Goal: Task Accomplishment & Management: Manage account settings

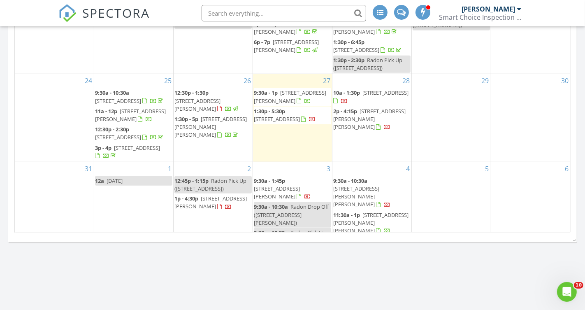
click at [296, 89] on span "15981 Prusa Rd, Union Pier 49129" at bounding box center [290, 96] width 72 height 15
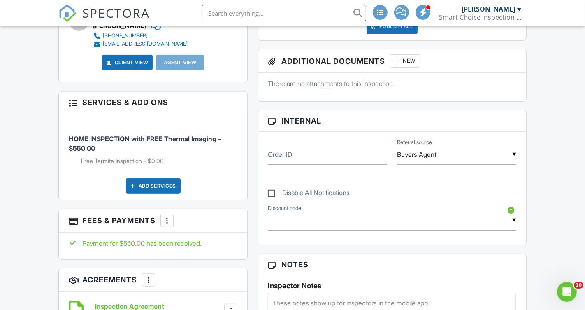
click at [147, 186] on div "Add Services" at bounding box center [153, 186] width 55 height 16
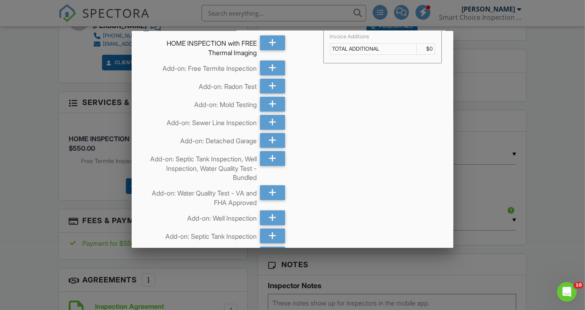
scroll to position [16, 0]
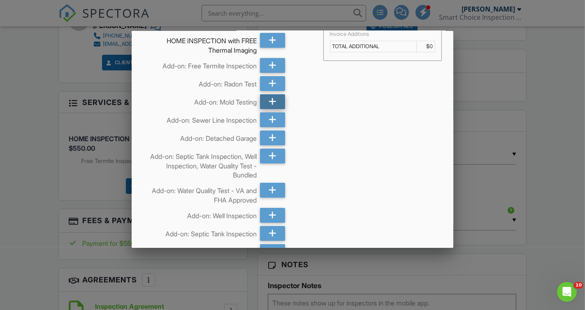
click at [271, 101] on icon at bounding box center [272, 101] width 8 height 15
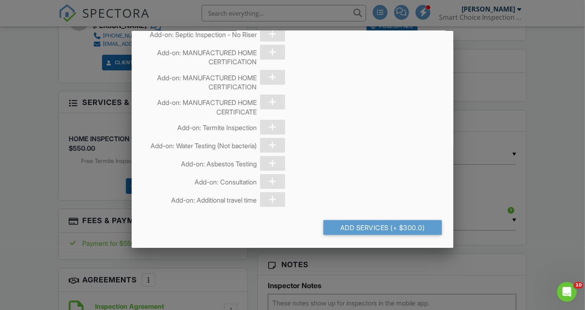
scroll to position [836, 0]
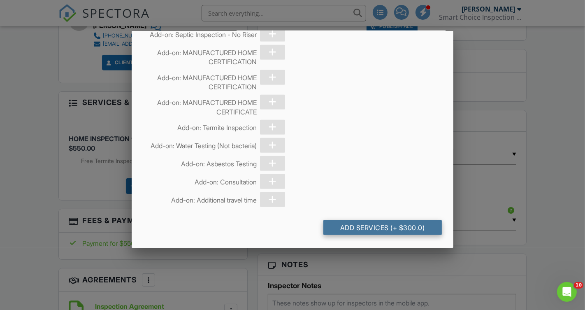
click at [379, 228] on div "Add Services (+ $300.0)" at bounding box center [382, 227] width 119 height 15
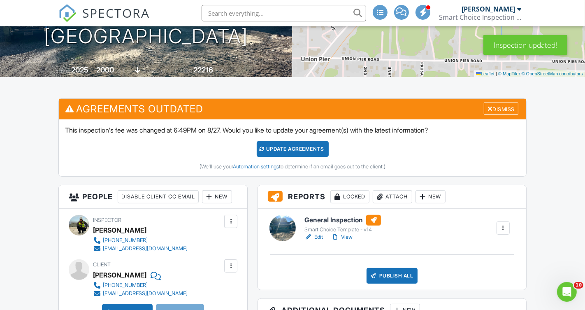
click at [294, 150] on div "Update Agreements" at bounding box center [292, 149] width 72 height 16
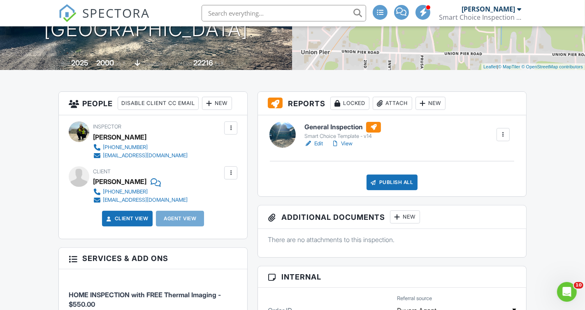
scroll to position [190, 0]
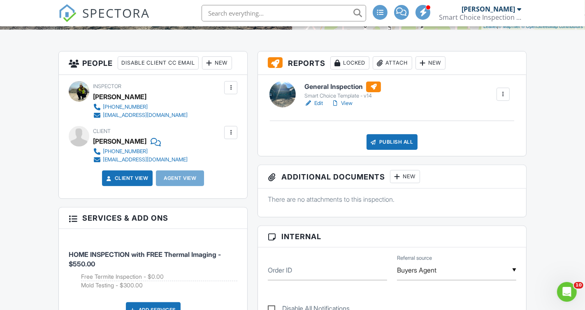
click at [347, 104] on link "View" at bounding box center [341, 103] width 21 height 8
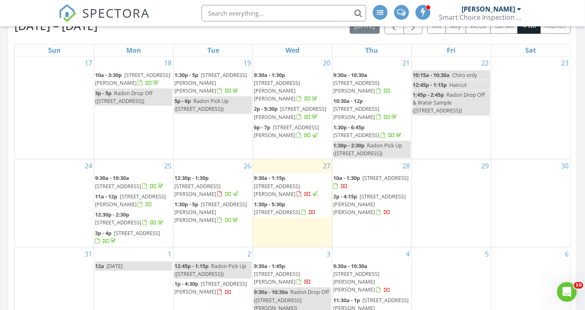
scroll to position [378, 0]
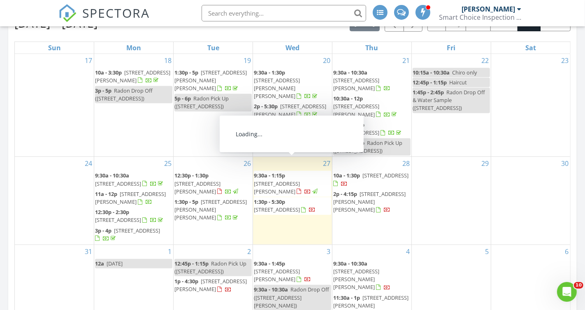
click at [280, 180] on span "[STREET_ADDRESS][PERSON_NAME]" at bounding box center [277, 187] width 46 height 15
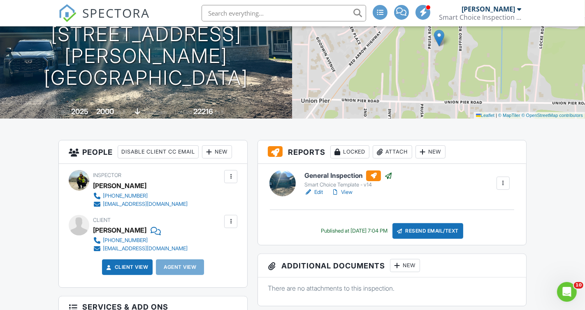
scroll to position [104, 0]
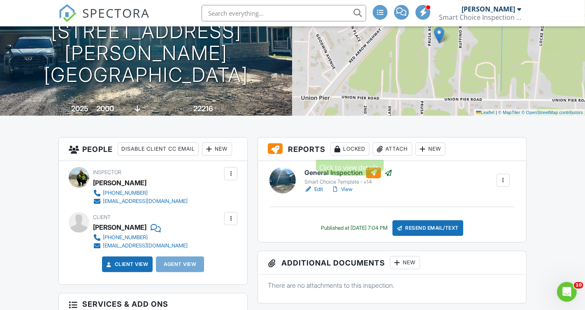
click at [350, 151] on div "Locked" at bounding box center [349, 148] width 39 height 13
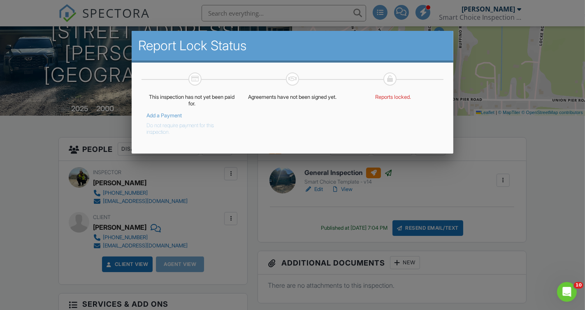
click at [162, 128] on button "Do not require payment for this inspection." at bounding box center [185, 127] width 79 height 16
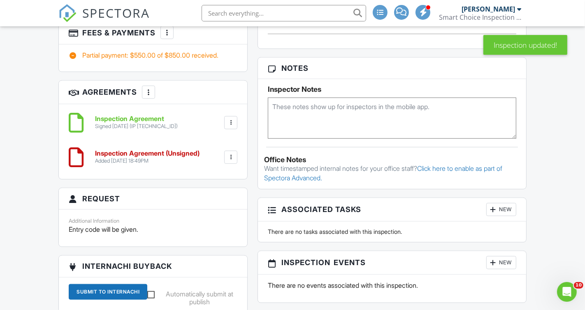
scroll to position [504, 0]
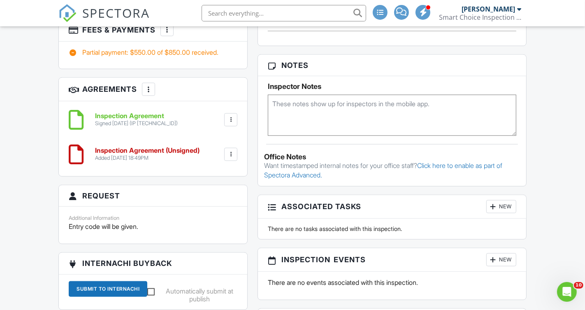
click at [300, 102] on textarea at bounding box center [392, 115] width 248 height 41
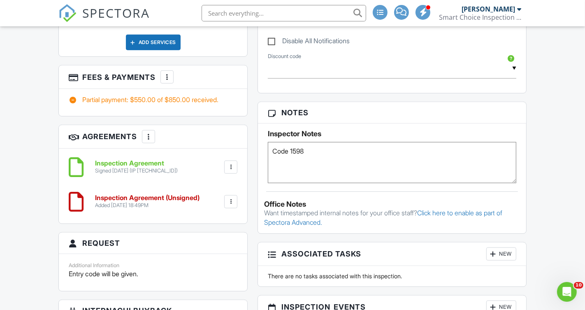
scroll to position [0, 0]
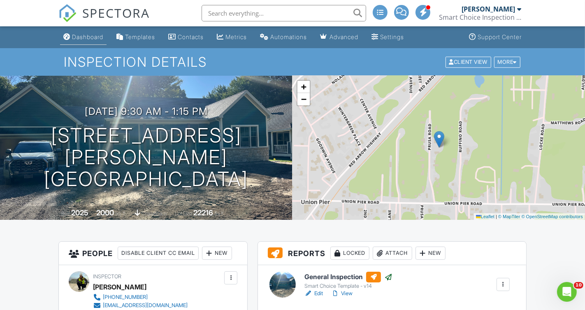
type textarea "Code 1598"
click at [88, 35] on div "Dashboard" at bounding box center [87, 36] width 31 height 7
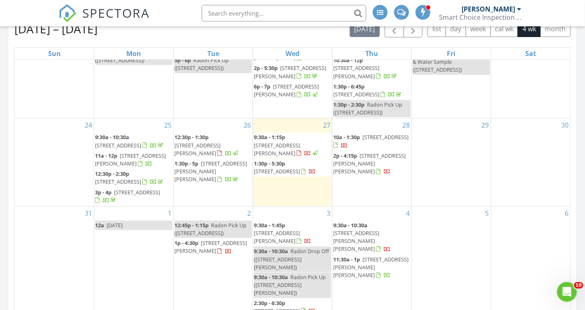
scroll to position [377, 0]
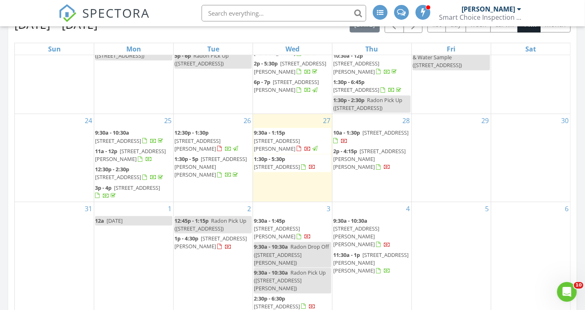
click at [292, 163] on span "58852 Silvergrass Dr, Mattawan 49071" at bounding box center [277, 166] width 46 height 7
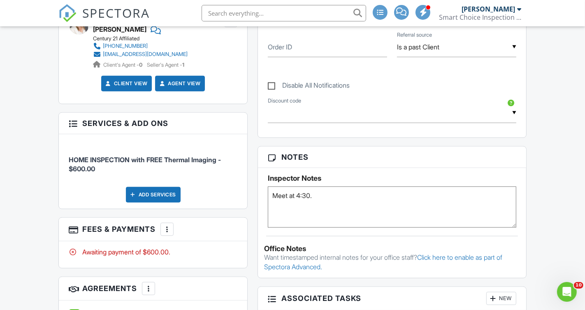
click at [167, 225] on div at bounding box center [167, 229] width 8 height 8
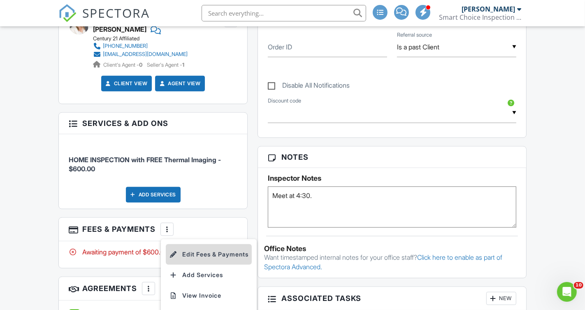
click at [211, 247] on li "Edit Fees & Payments" at bounding box center [209, 254] width 86 height 21
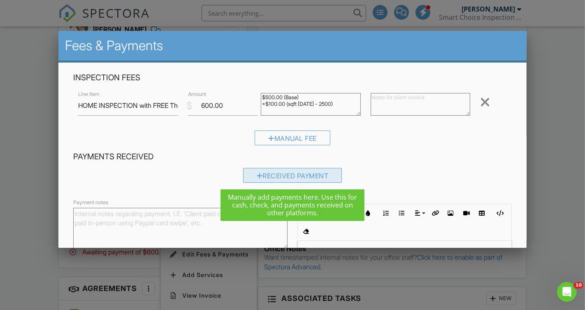
click at [286, 177] on div "Received Payment" at bounding box center [292, 175] width 99 height 15
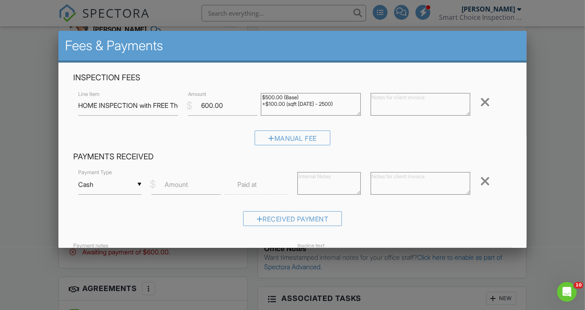
click at [138, 187] on input "Cash" at bounding box center [109, 184] width 63 height 20
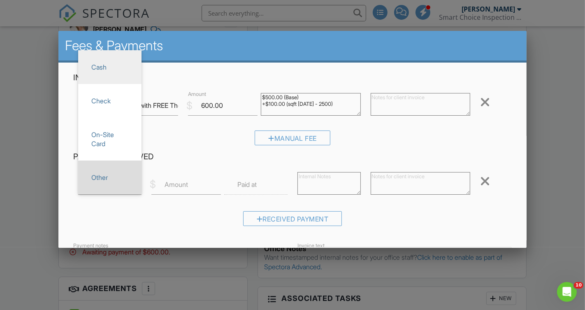
click at [124, 174] on span "Other" at bounding box center [110, 177] width 50 height 21
type input "Other"
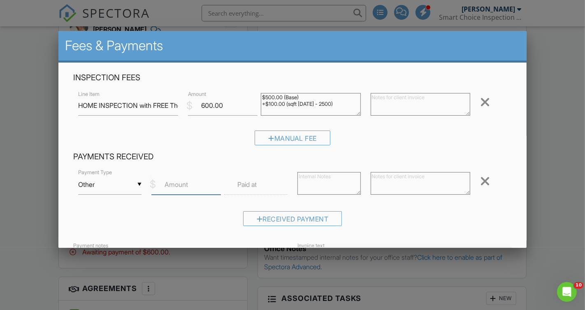
click at [202, 187] on input "Amount" at bounding box center [186, 184] width 70 height 20
type input "500"
click at [396, 220] on div "Received Payment" at bounding box center [292, 221] width 438 height 21
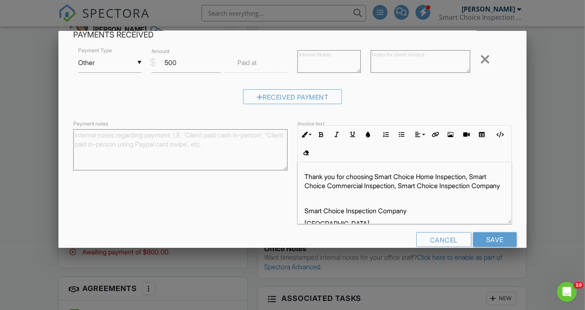
scroll to position [136, 0]
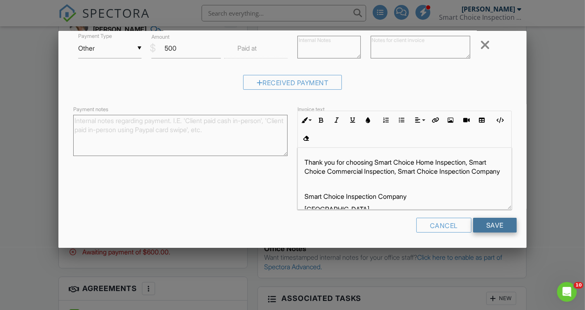
click at [490, 229] on input "Save" at bounding box center [495, 224] width 44 height 15
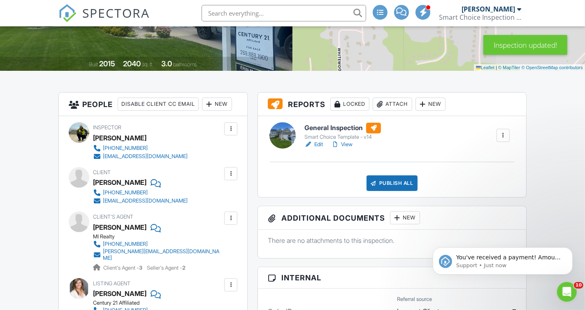
click at [347, 101] on div "Locked" at bounding box center [349, 103] width 39 height 13
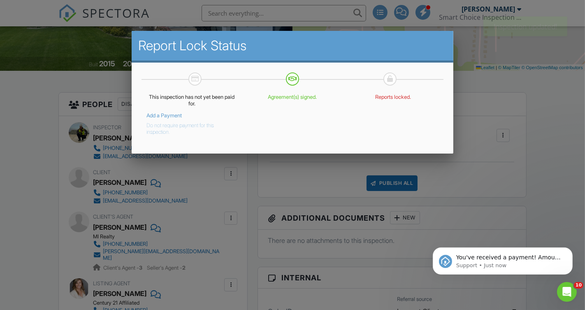
click at [161, 129] on button "Do not require payment for this inspection." at bounding box center [185, 127] width 79 height 16
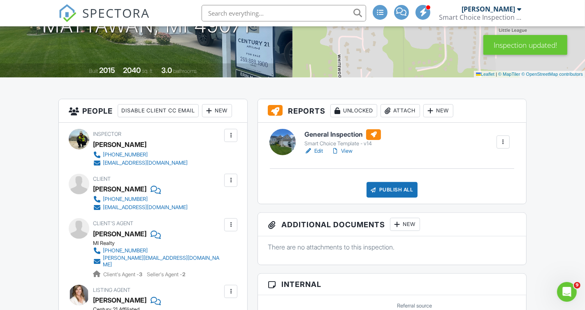
click at [349, 152] on link "View" at bounding box center [341, 151] width 21 height 8
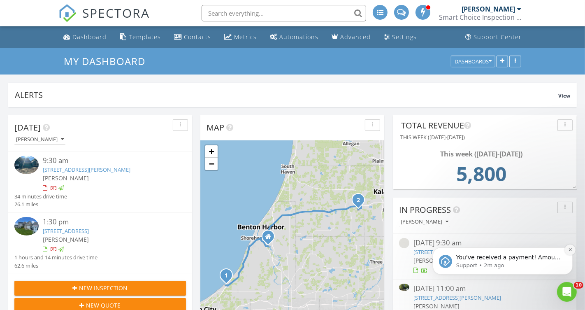
click at [570, 248] on icon "Dismiss notification" at bounding box center [569, 249] width 5 height 5
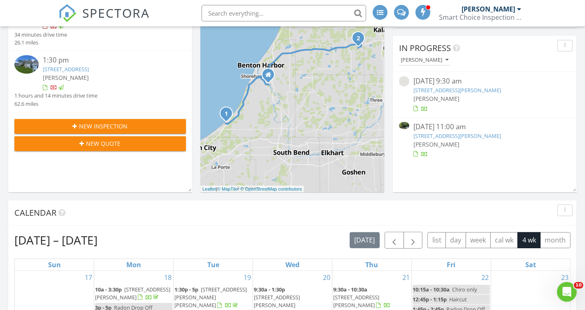
scroll to position [160, 0]
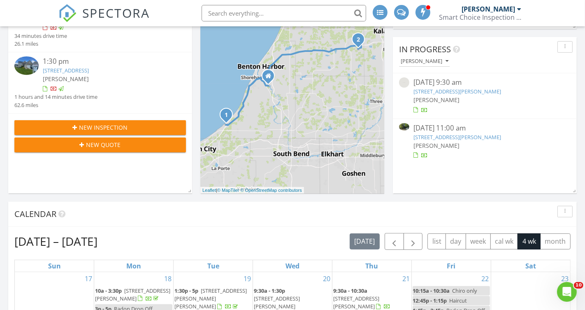
click at [448, 129] on div "08/25/25 11:00 am" at bounding box center [484, 128] width 143 height 10
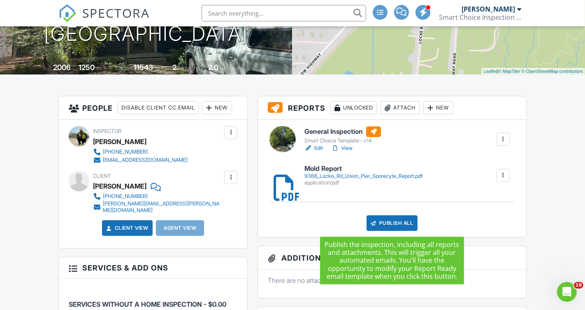
click at [391, 225] on div "Publish All" at bounding box center [391, 223] width 51 height 16
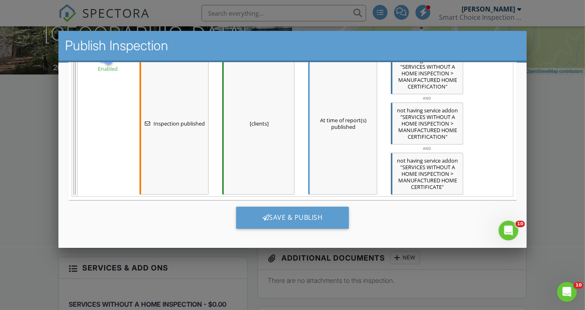
scroll to position [3, 0]
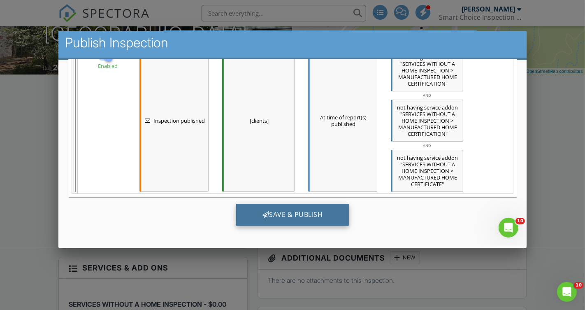
click at [324, 206] on div "Save & Publish" at bounding box center [292, 214] width 113 height 22
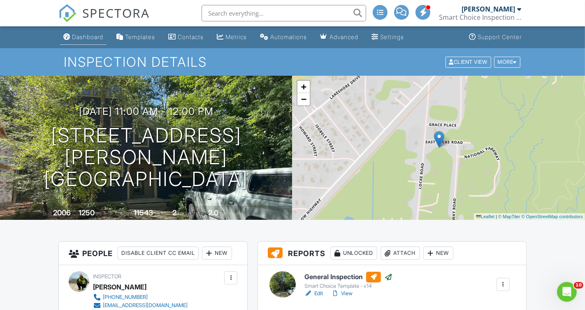
click at [85, 37] on div "Dashboard" at bounding box center [87, 36] width 31 height 7
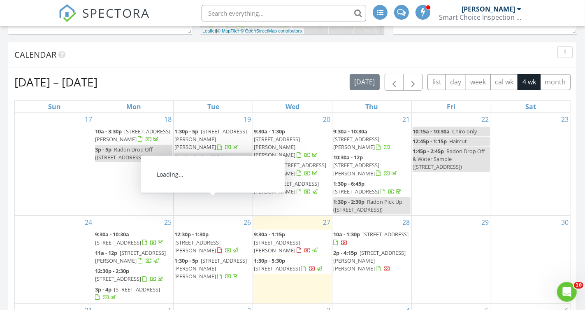
scroll to position [44, 0]
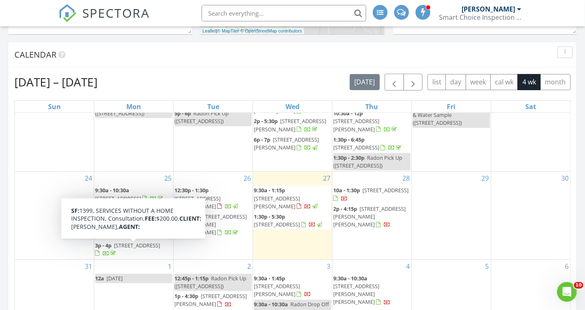
click at [142, 248] on span "[STREET_ADDRESS]" at bounding box center [137, 244] width 46 height 7
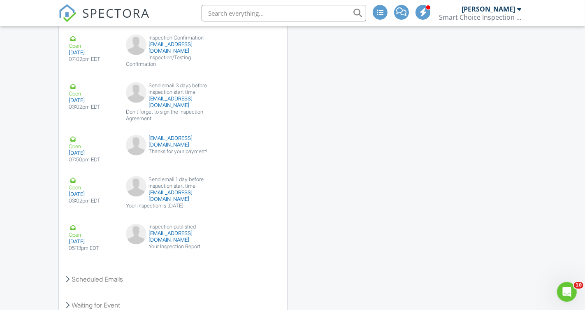
scroll to position [1125, 0]
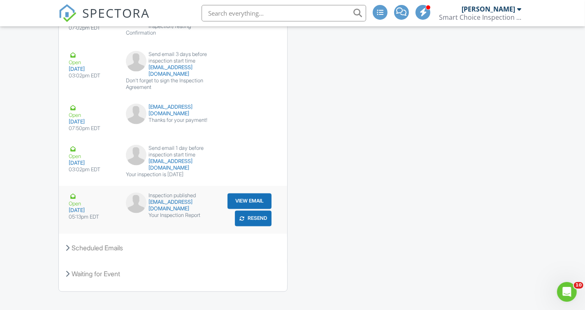
click at [259, 210] on button "Resend" at bounding box center [253, 218] width 37 height 16
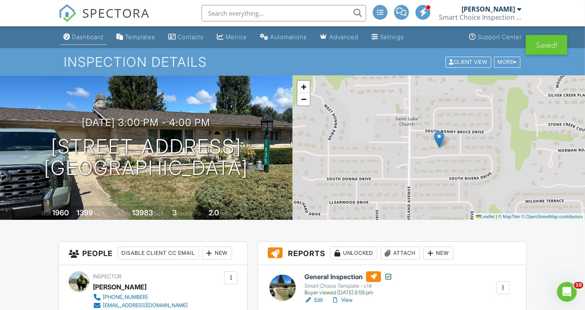
click at [89, 37] on div "Dashboard" at bounding box center [87, 36] width 31 height 7
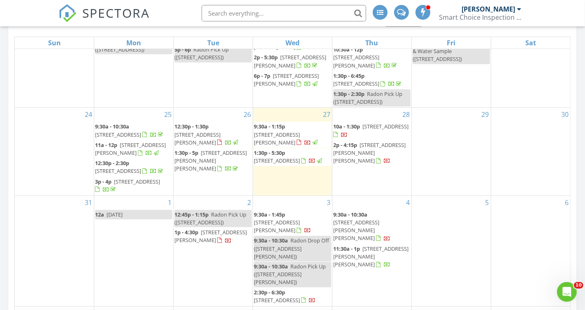
scroll to position [391, 0]
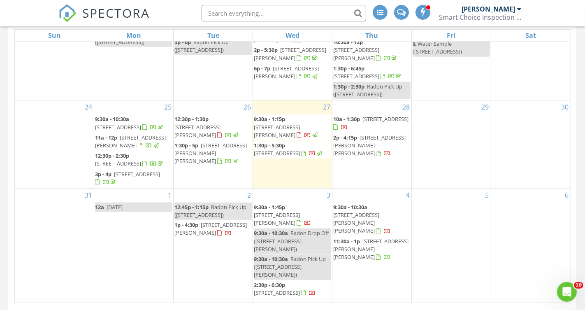
click at [134, 159] on span "[STREET_ADDRESS]" at bounding box center [118, 162] width 46 height 7
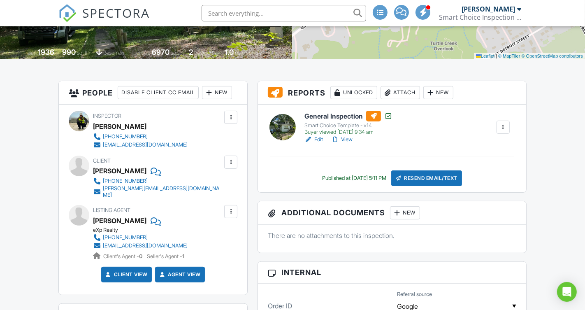
click at [402, 88] on div "Attach" at bounding box center [399, 92] width 39 height 13
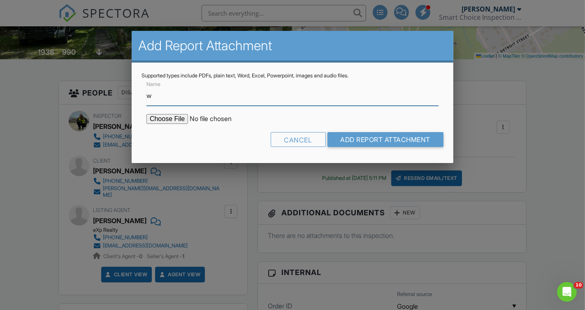
type input "Water Quality Results"
click at [164, 121] on input "file" at bounding box center [216, 119] width 140 height 10
type input "C:\fakepath\56523 - 08-27-25.pdf"
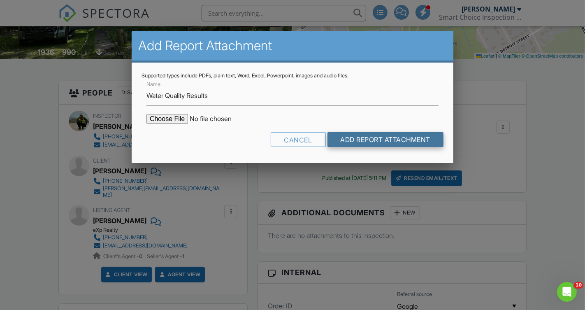
click at [395, 143] on input "Add Report Attachment" at bounding box center [385, 139] width 116 height 15
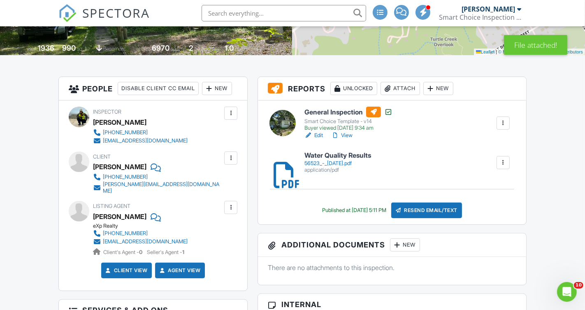
click at [321, 136] on link "Edit" at bounding box center [313, 135] width 18 height 8
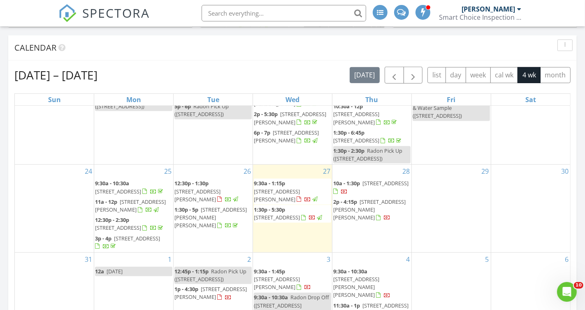
scroll to position [330, 0]
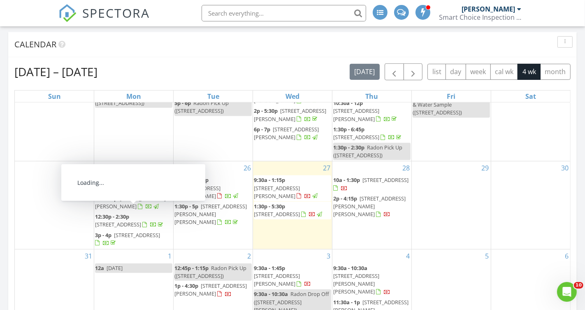
click at [113, 220] on span "18335 Oakland Dr, New Buffalo 49117" at bounding box center [118, 223] width 46 height 7
